Goal: Find specific page/section: Find specific page/section

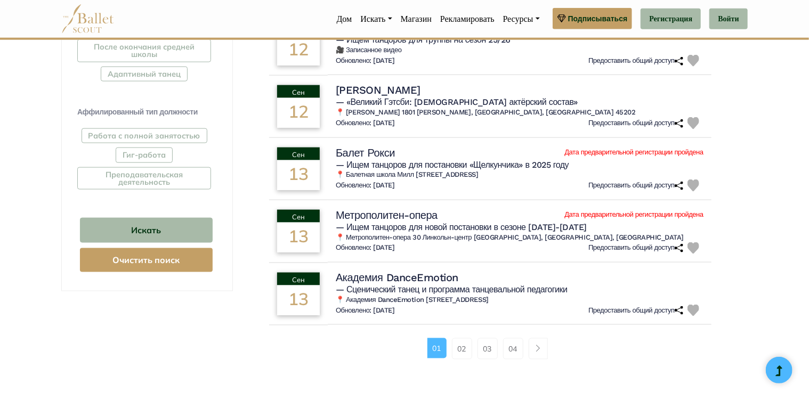
scroll to position [624, 0]
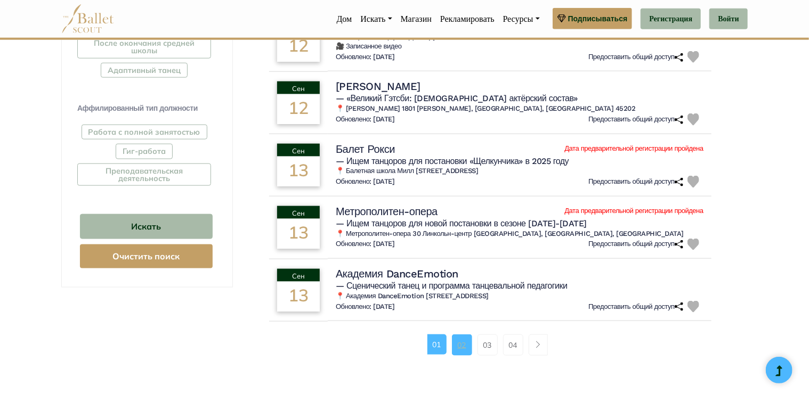
click at [456, 340] on link "02" at bounding box center [462, 345] width 20 height 21
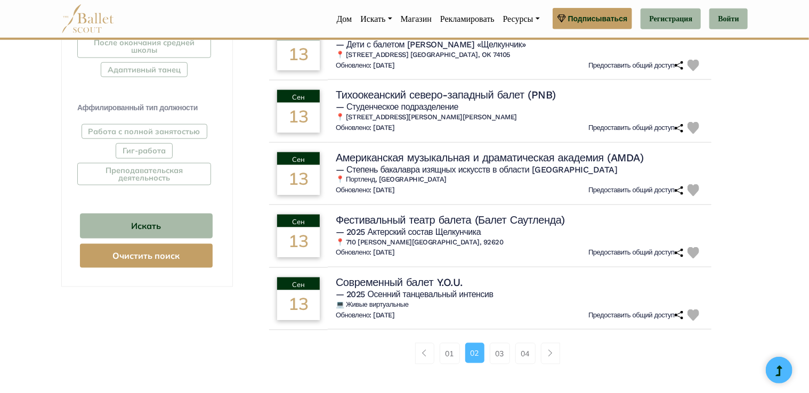
scroll to position [625, 0]
click at [497, 343] on link "03" at bounding box center [500, 353] width 20 height 21
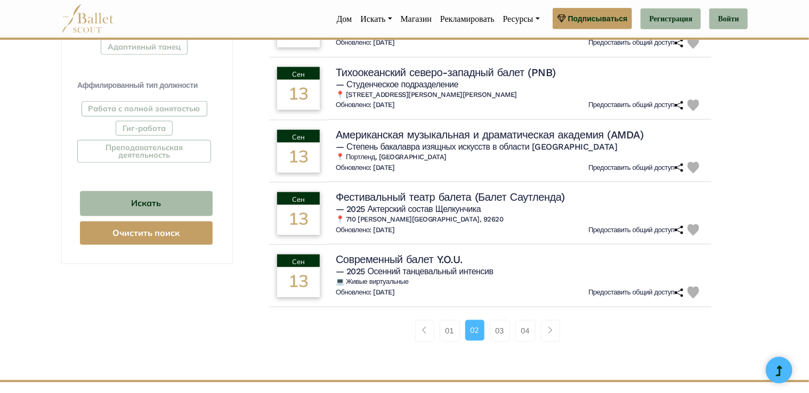
scroll to position [603, 0]
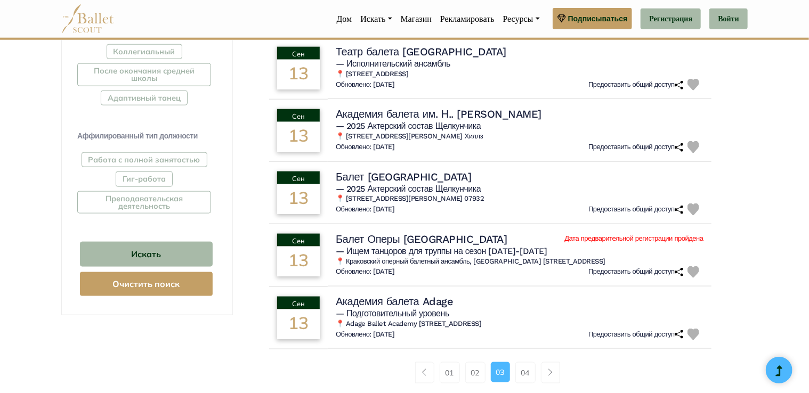
scroll to position [599, 0]
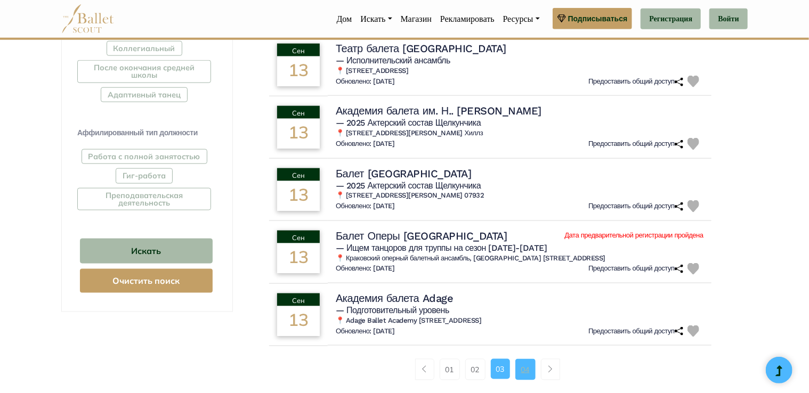
click at [527, 367] on link "04" at bounding box center [525, 369] width 20 height 21
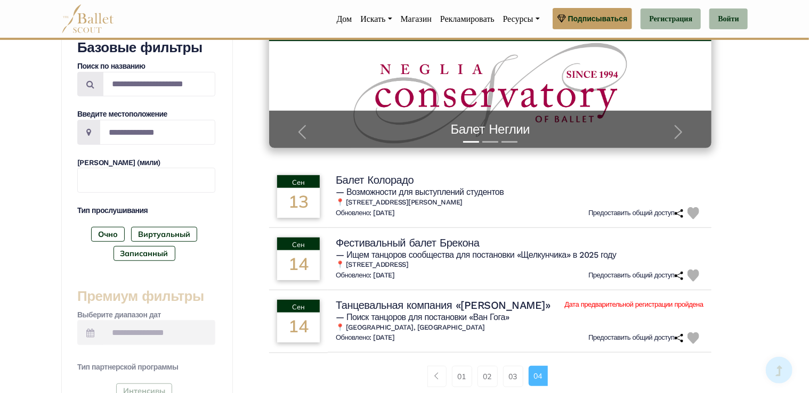
scroll to position [224, 0]
